Goal: Task Accomplishment & Management: Manage account settings

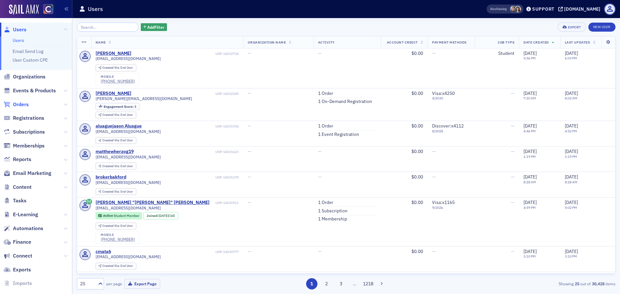
click at [23, 105] on span "Orders" at bounding box center [21, 104] width 16 height 7
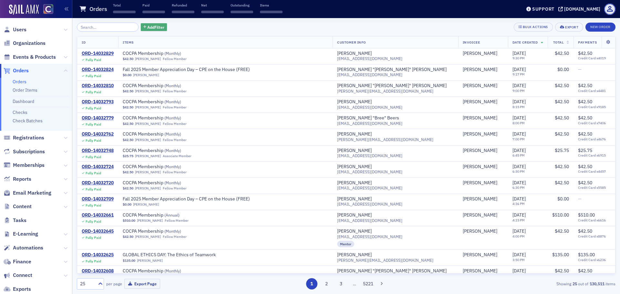
click at [147, 30] on span "Add Filter" at bounding box center [155, 27] width 17 height 6
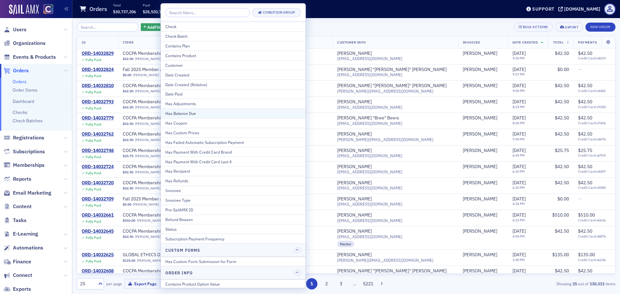
click at [185, 114] on div "Has Balance Due" at bounding box center [233, 113] width 136 height 6
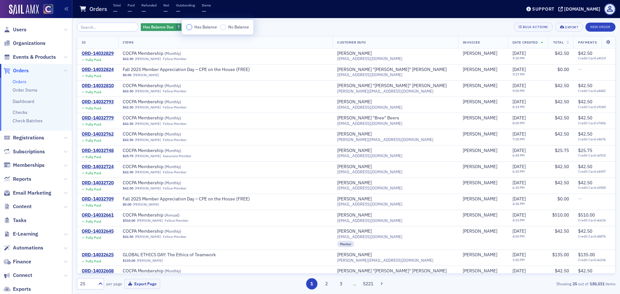
click at [189, 27] on input "Has Balance" at bounding box center [189, 27] width 6 height 6
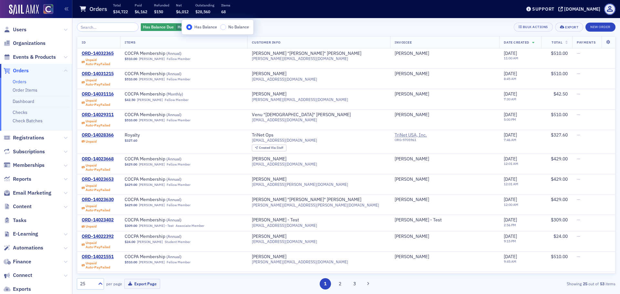
click at [281, 30] on div "Has Balance Due Has Balance Add Filter Bulk Actions Export New Order" at bounding box center [346, 27] width 538 height 9
click at [222, 29] on span "Add Filter" at bounding box center [230, 27] width 17 height 6
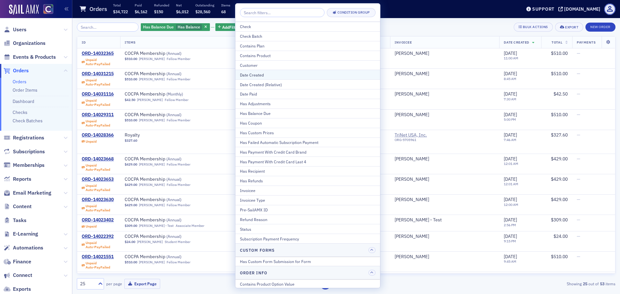
click at [264, 77] on div "Date Created" at bounding box center [308, 75] width 136 height 6
select select "8"
select select "2025"
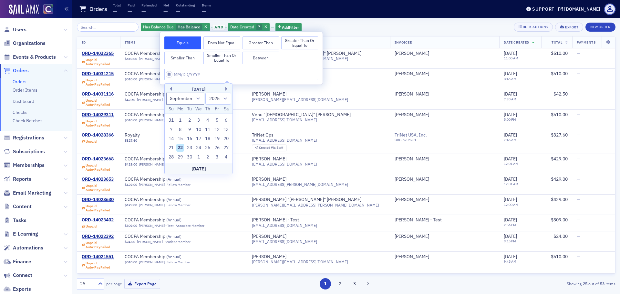
click at [194, 63] on button "Smaller Than" at bounding box center [182, 58] width 37 height 13
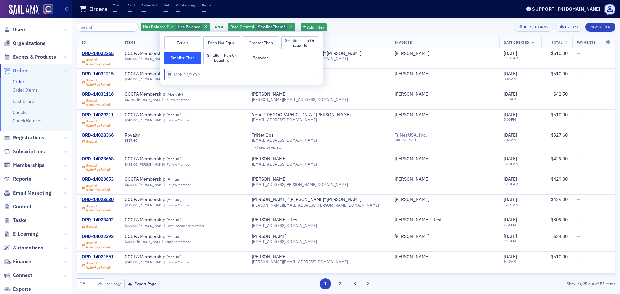
click at [203, 74] on input "text" at bounding box center [241, 74] width 154 height 11
select select "8"
select select "2025"
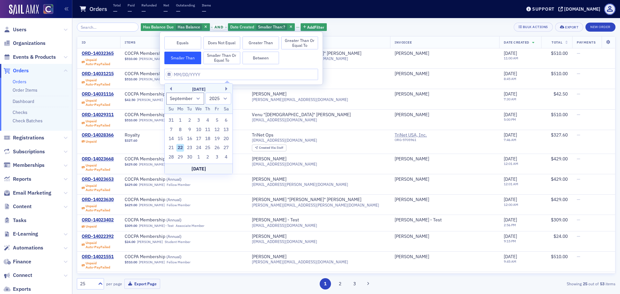
click at [171, 87] on div "[DATE]" at bounding box center [199, 89] width 68 height 6
click at [171, 87] on button "Previous Month" at bounding box center [170, 89] width 4 height 4
click at [171, 88] on button "Previous Month" at bounding box center [170, 89] width 4 height 4
select select "5"
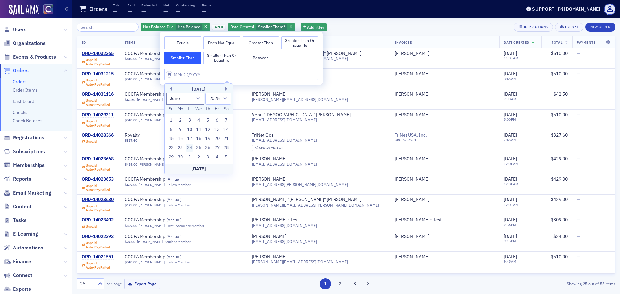
click at [191, 148] on div "24" at bounding box center [190, 148] width 8 height 8
type input "[DATE]"
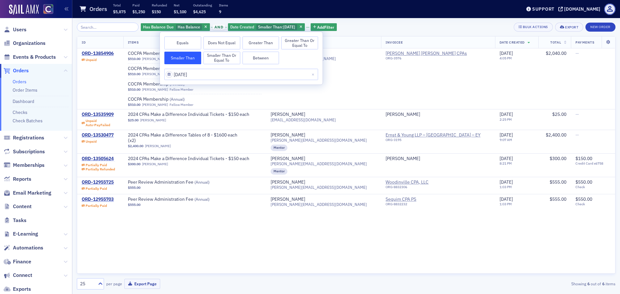
click at [376, 30] on div "Has Balance Due Has Balance and Date Created Smaller Than : [DATE] Add Filter B…" at bounding box center [346, 27] width 538 height 9
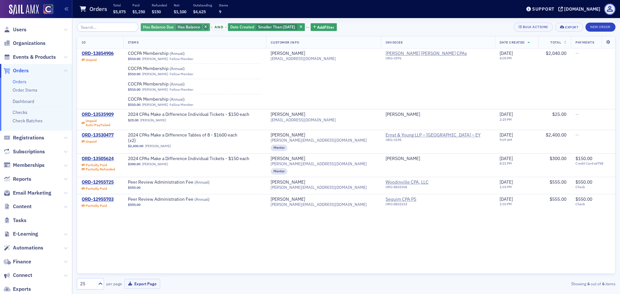
click at [203, 25] on span "button" at bounding box center [206, 27] width 6 height 6
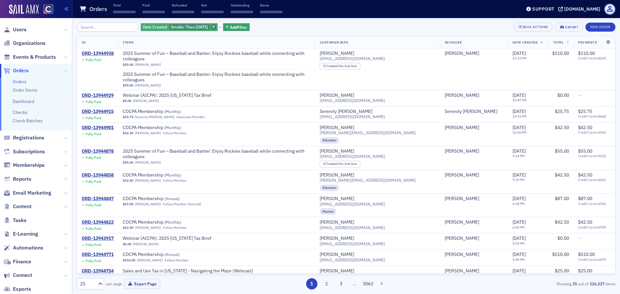
click at [216, 24] on span "button" at bounding box center [214, 27] width 6 height 6
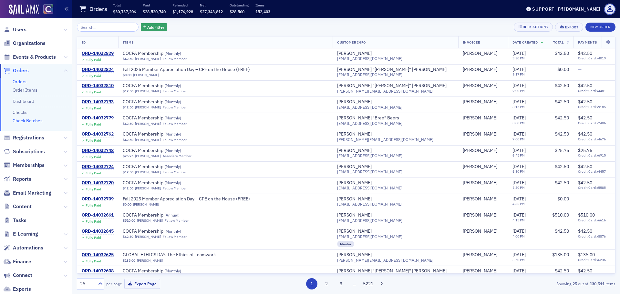
click at [35, 120] on link "Check Batches" at bounding box center [28, 121] width 30 height 6
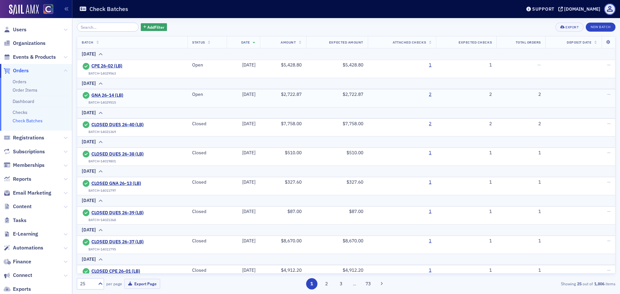
click at [107, 95] on span "GNA 26-14 (LB)" at bounding box center [120, 96] width 59 height 6
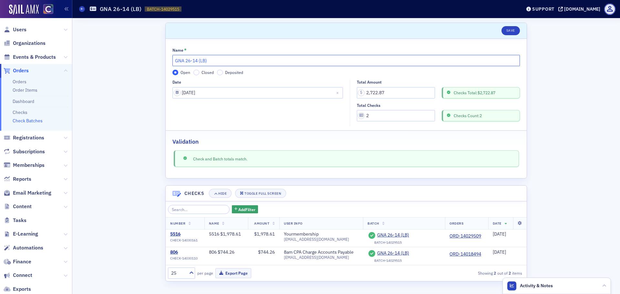
click at [176, 61] on input "GNA 26-14 (LB)" at bounding box center [345, 60] width 347 height 11
type input "CLOSED GNA 26-14 (LB)"
click at [193, 72] on input "Closed" at bounding box center [196, 73] width 6 height 6
click at [517, 30] on button "Save" at bounding box center [510, 30] width 18 height 9
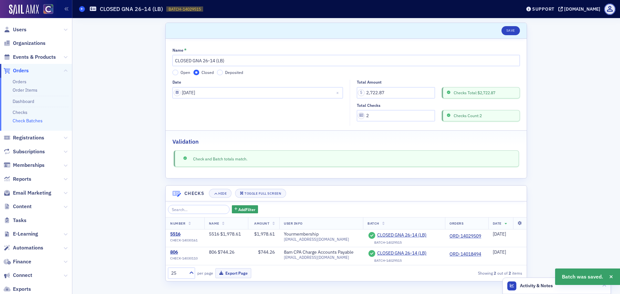
click at [83, 9] on icon at bounding box center [82, 8] width 3 height 3
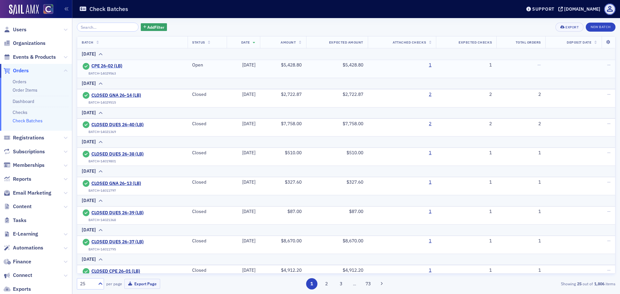
click at [98, 65] on span "CPE 26-02 (LB)" at bounding box center [120, 66] width 59 height 6
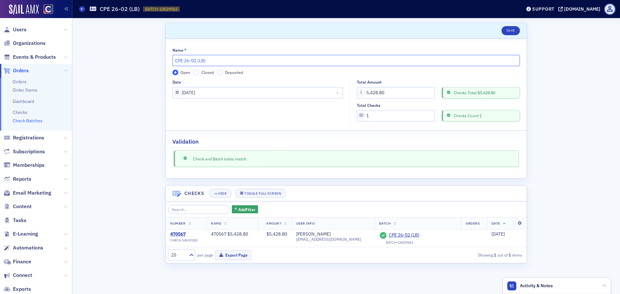
click at [176, 62] on input "CPE 26-02 (LB)" at bounding box center [345, 60] width 347 height 11
type input "CLOSED CPE 26-02 (LB)"
click at [195, 71] on input "Closed" at bounding box center [196, 73] width 6 height 6
click at [515, 31] on button "Save" at bounding box center [510, 30] width 18 height 9
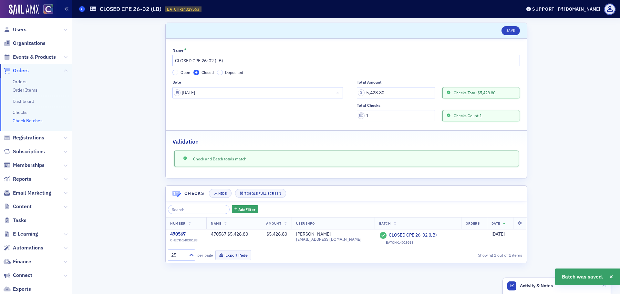
click at [83, 7] on icon at bounding box center [82, 8] width 3 height 3
